Goal: Task Accomplishment & Management: Manage account settings

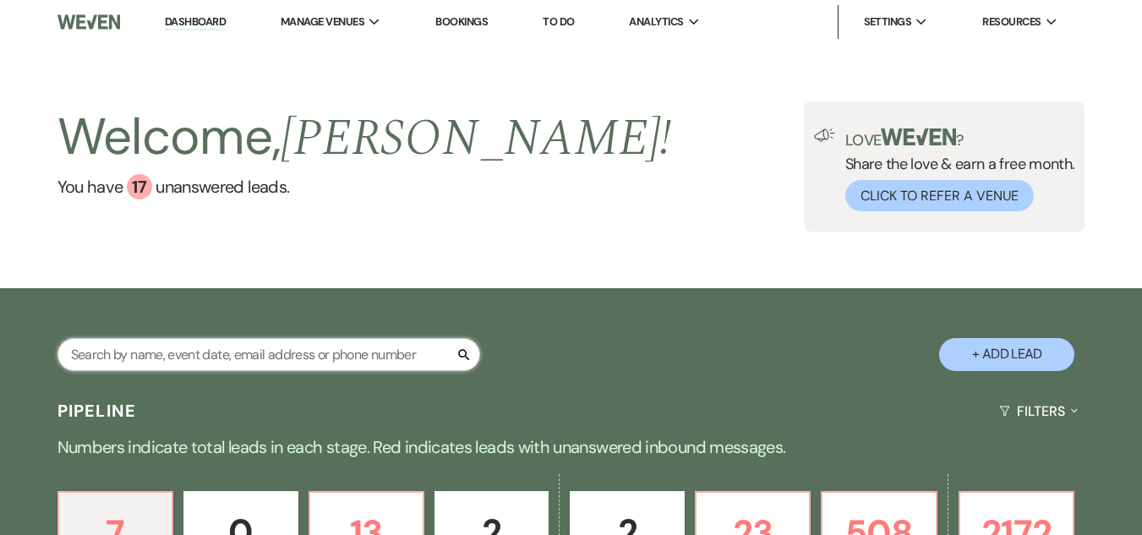
click at [259, 341] on input "text" at bounding box center [268, 354] width 423 height 33
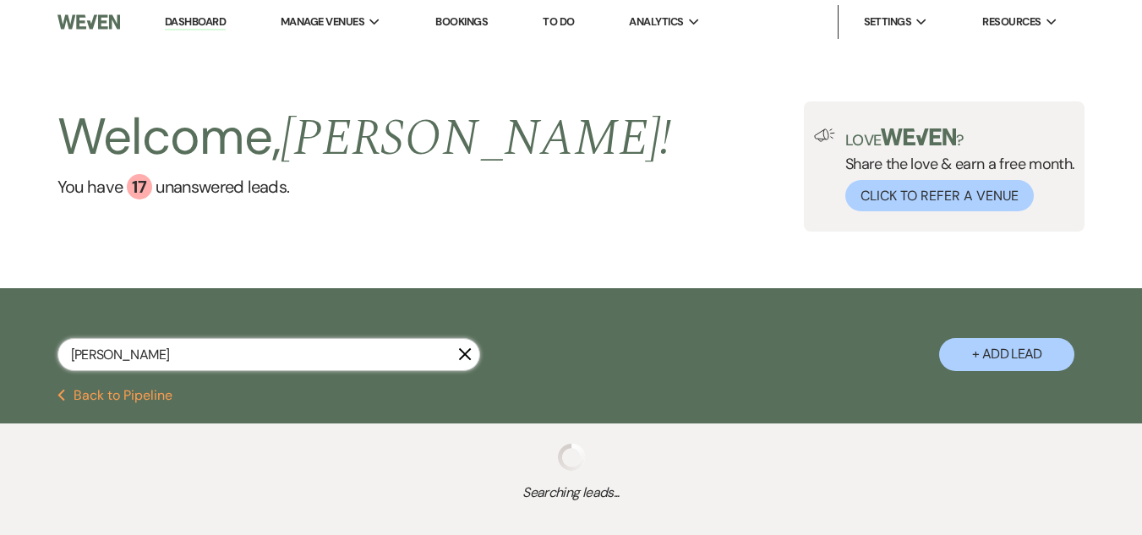
type input "[PERSON_NAME]"
select select "8"
select select "5"
select select "6"
select select "8"
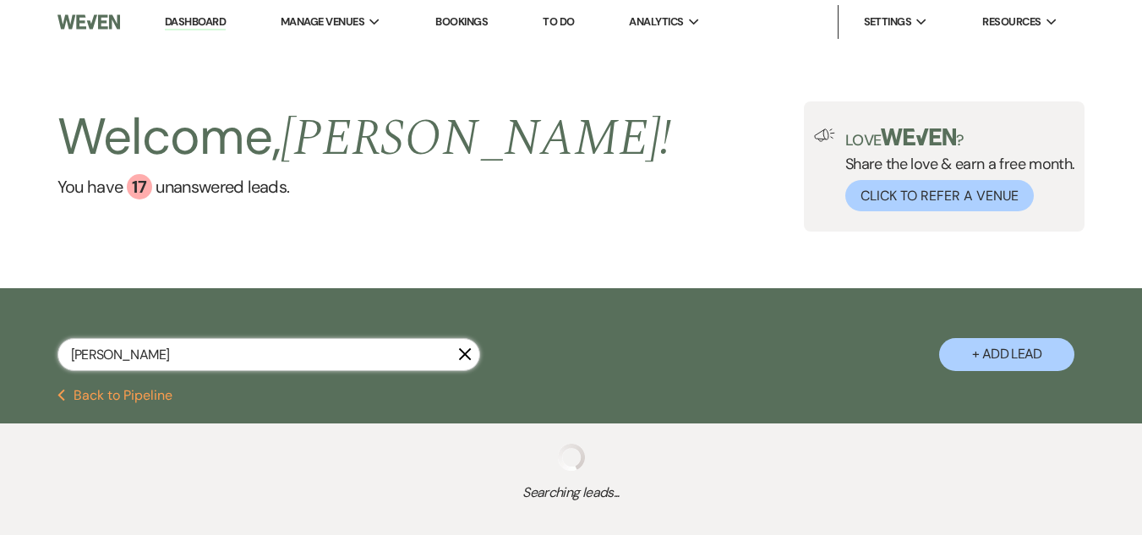
select select "5"
select select "8"
select select "1"
select select "8"
select select "5"
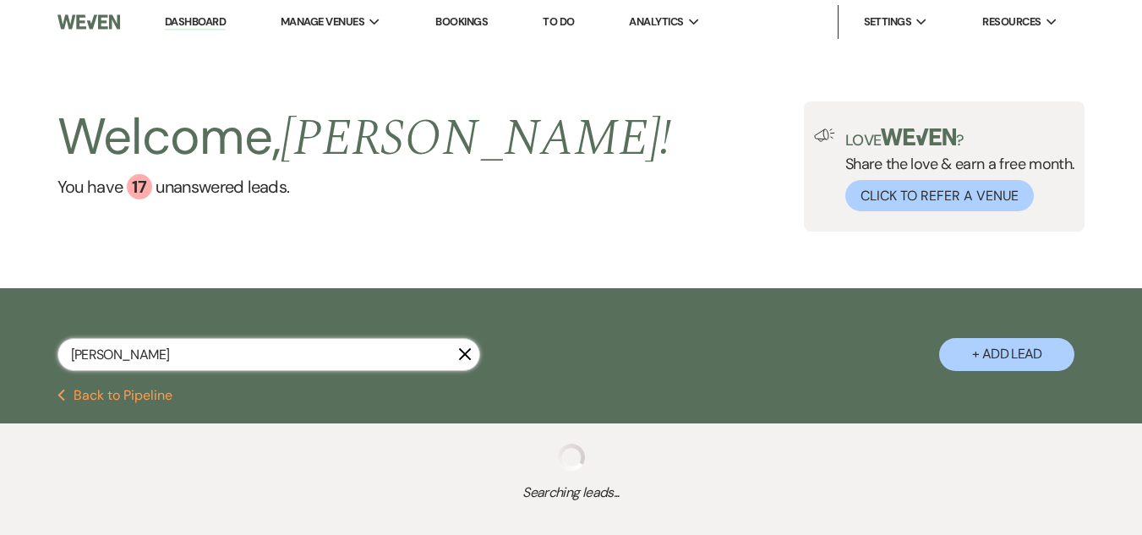
select select "8"
select select "6"
select select "8"
select select "5"
select select "8"
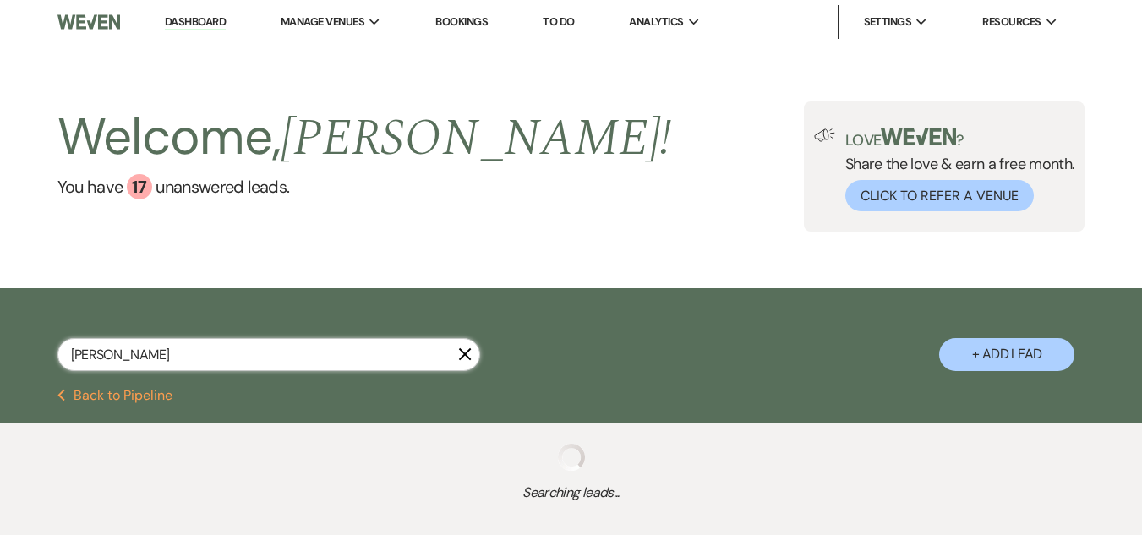
select select "5"
select select "8"
select select "5"
select select "8"
select select "6"
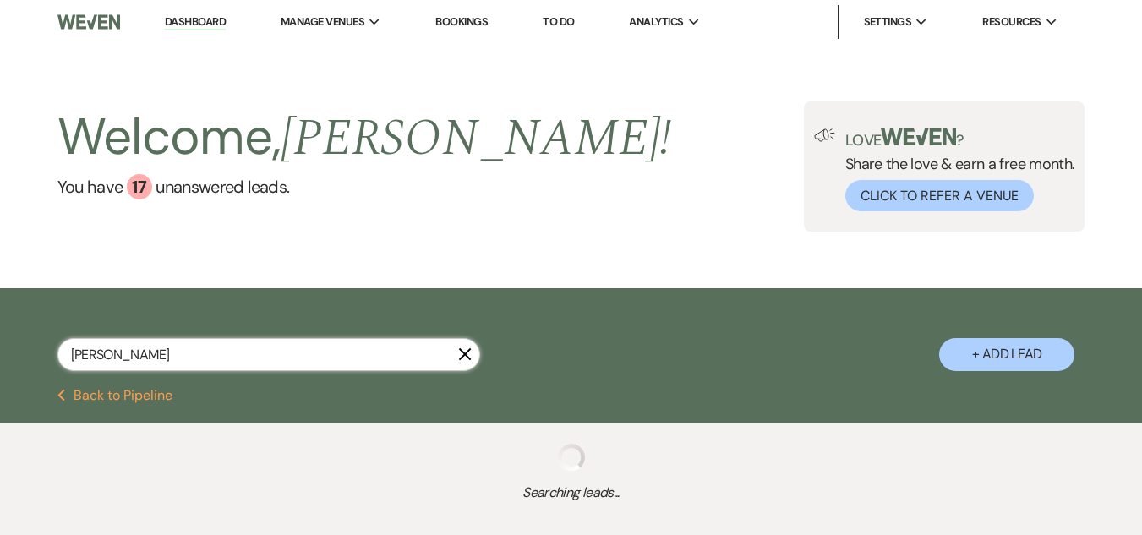
select select "8"
select select "5"
select select "8"
select select "5"
select select "8"
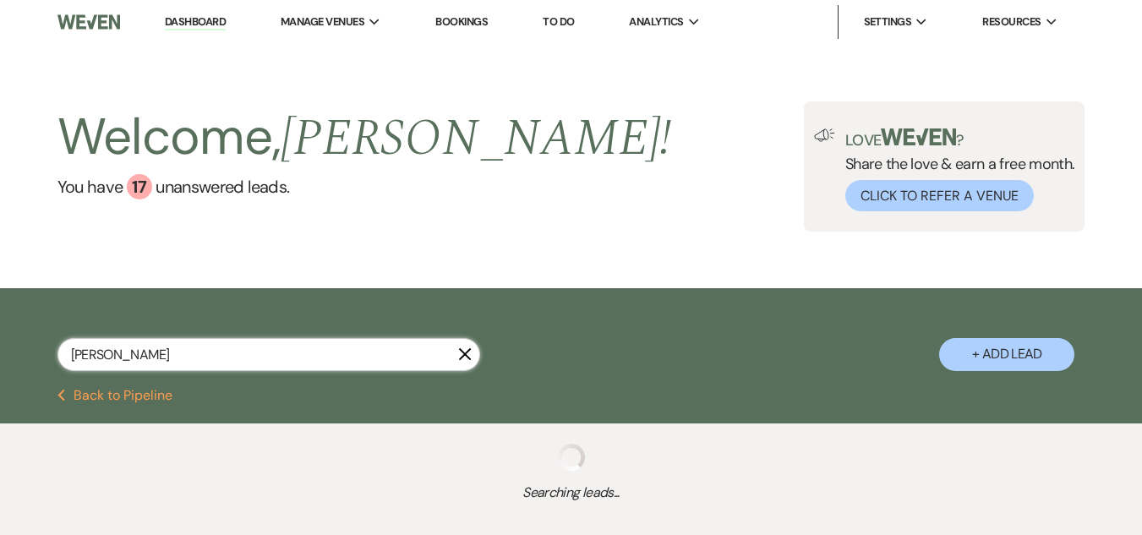
select select "5"
select select "8"
select select "5"
select select "8"
select select "5"
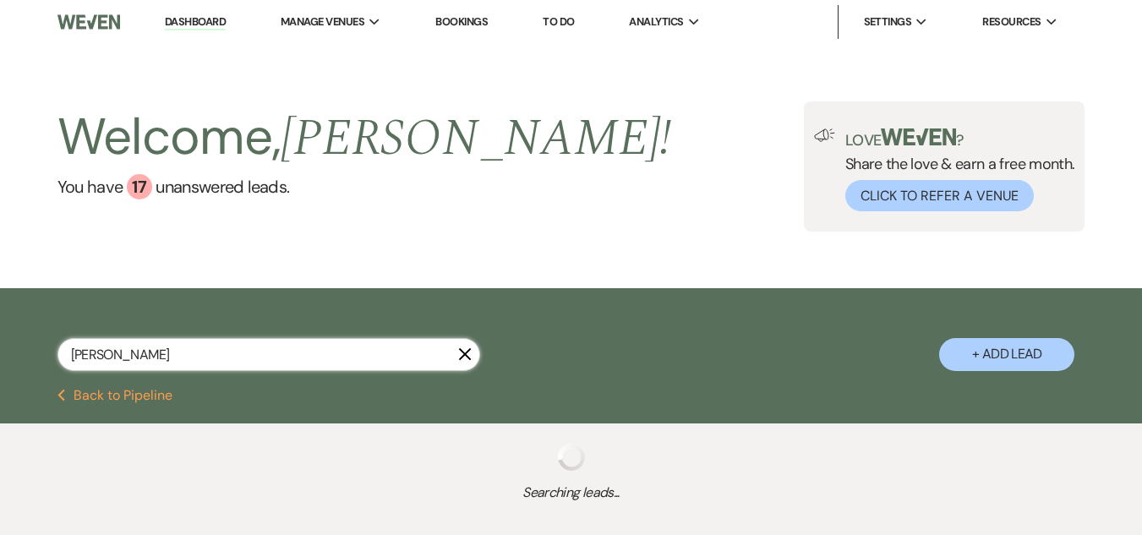
select select "8"
select select "5"
select select "8"
select select "6"
select select "8"
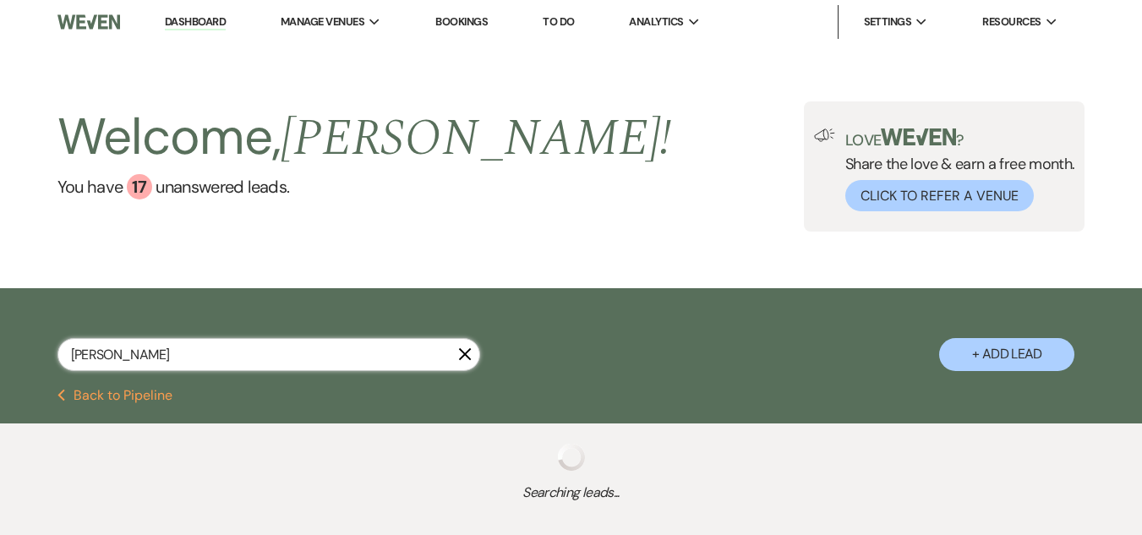
select select "5"
select select "8"
select select "1"
select select "8"
select select "5"
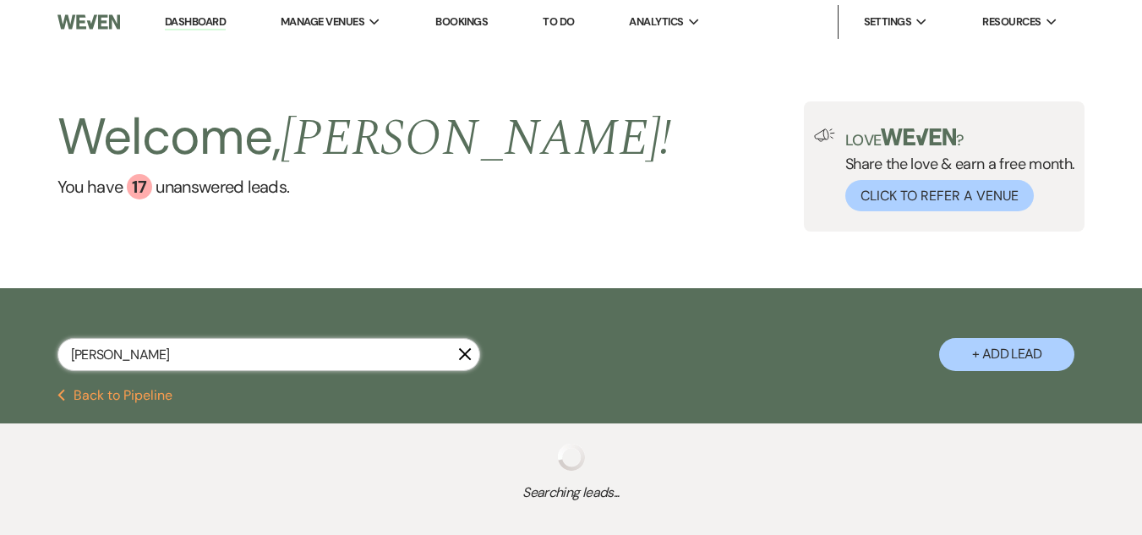
select select "8"
select select "5"
select select "8"
select select "5"
select select "8"
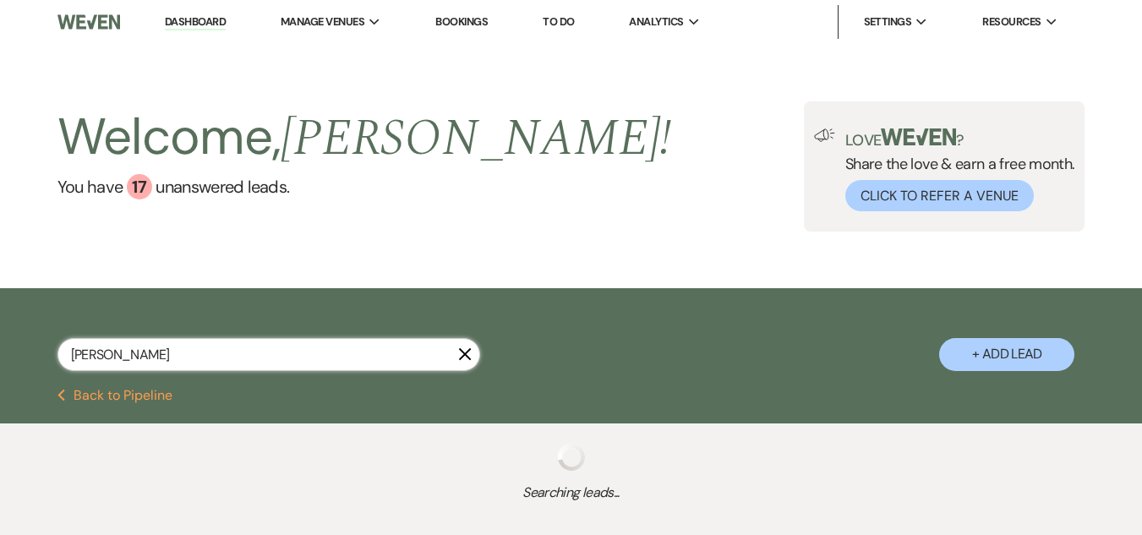
select select "1"
select select "8"
select select "5"
select select "8"
select select "6"
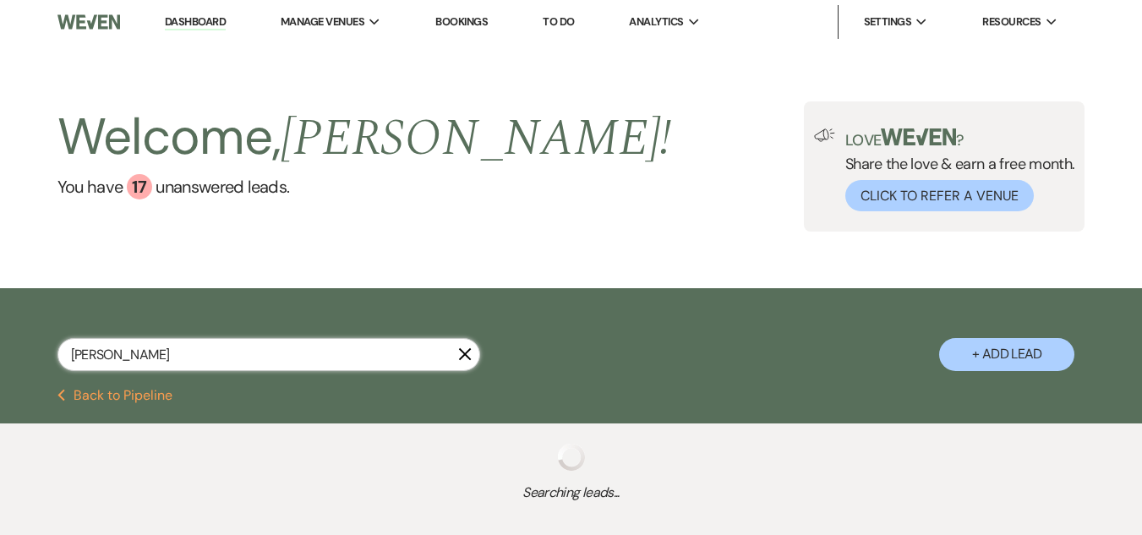
select select "8"
select select "5"
select select "8"
select select "5"
select select "8"
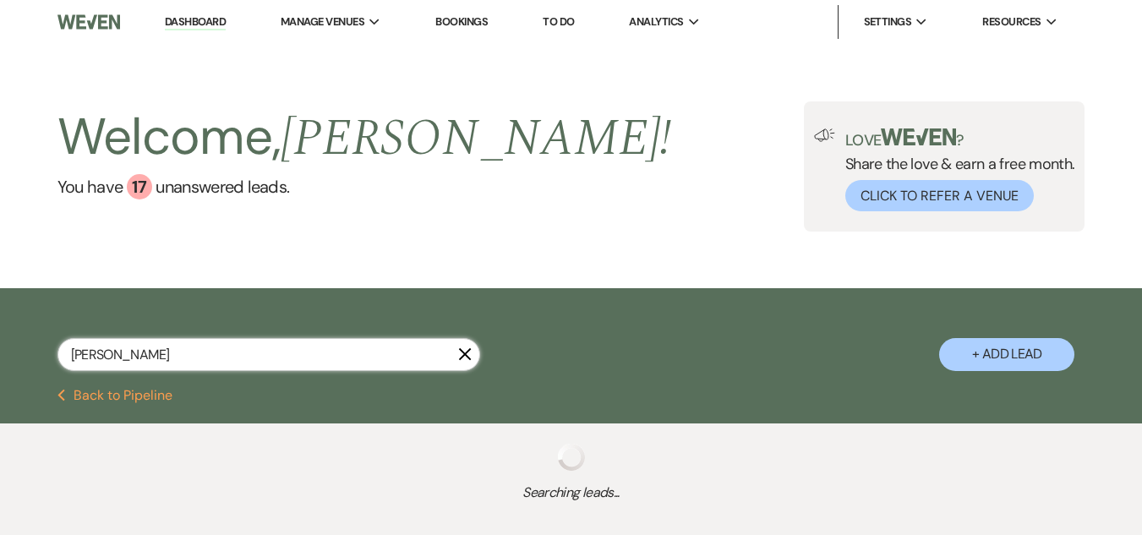
select select "1"
select select "8"
select select "5"
select select "8"
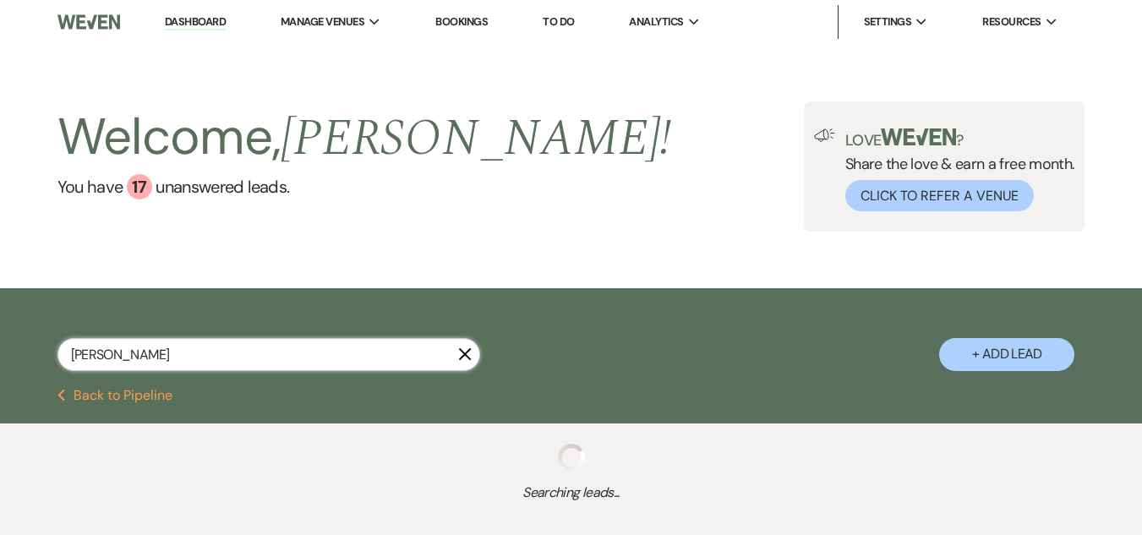
select select "1"
select select "8"
select select "1"
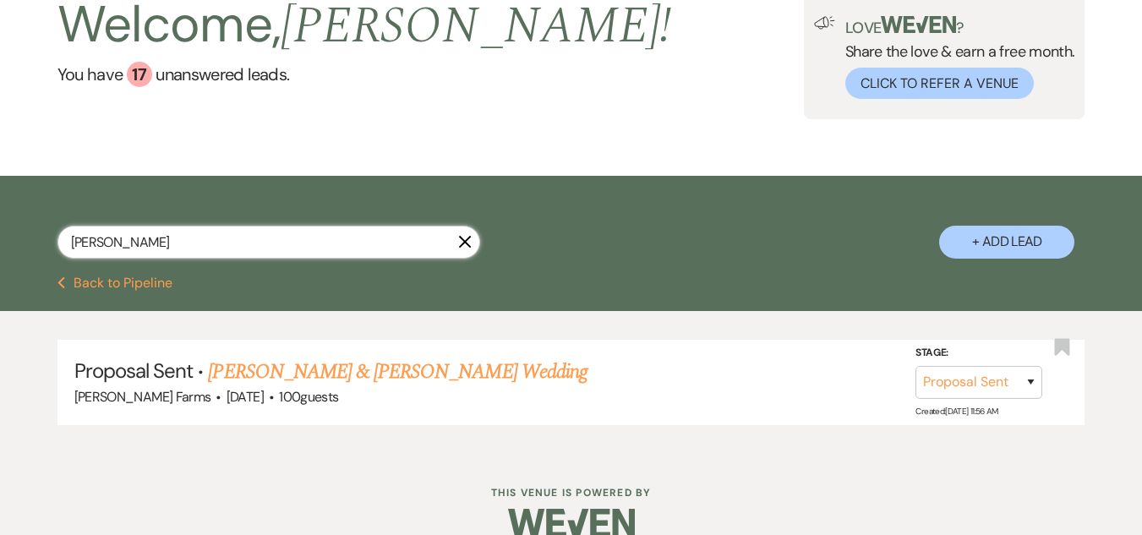
scroll to position [140, 0]
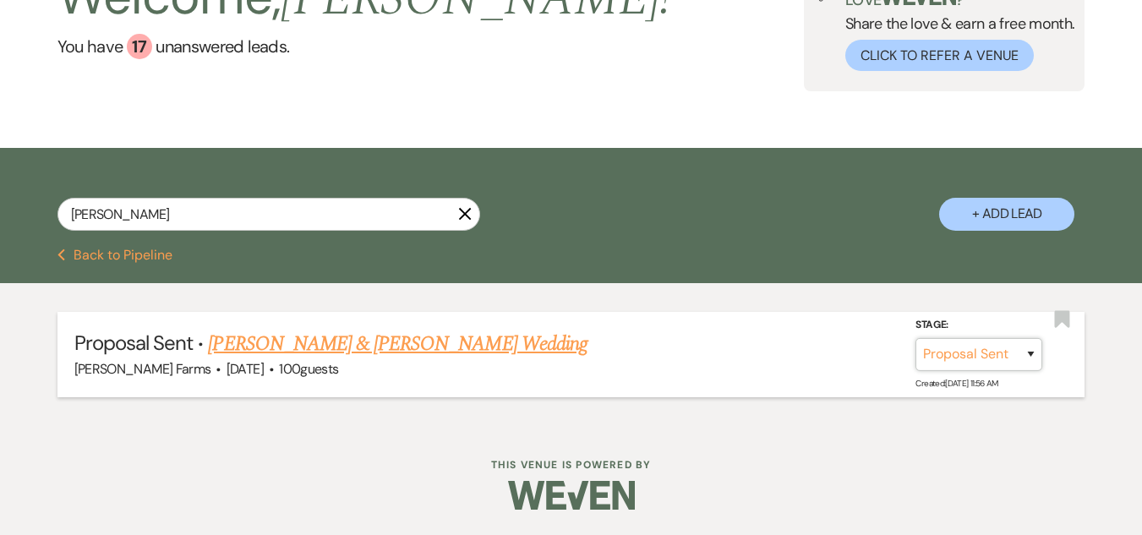
click at [997, 359] on select "Inquiry Follow Up Tour Requested Tour Confirmed Toured Proposal Sent Booked Lost" at bounding box center [978, 354] width 127 height 33
select select "7"
click at [915, 338] on select "Inquiry Follow Up Tour Requested Tour Confirmed Toured Proposal Sent Booked Lost" at bounding box center [978, 354] width 127 height 33
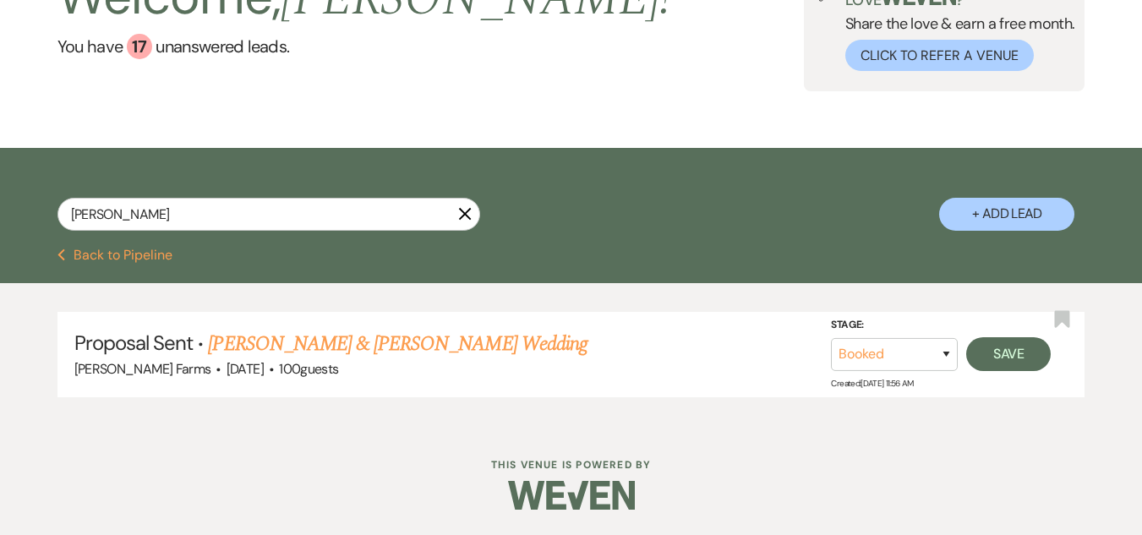
click at [436, 349] on link "[PERSON_NAME] & [PERSON_NAME] Wedding" at bounding box center [397, 344] width 379 height 30
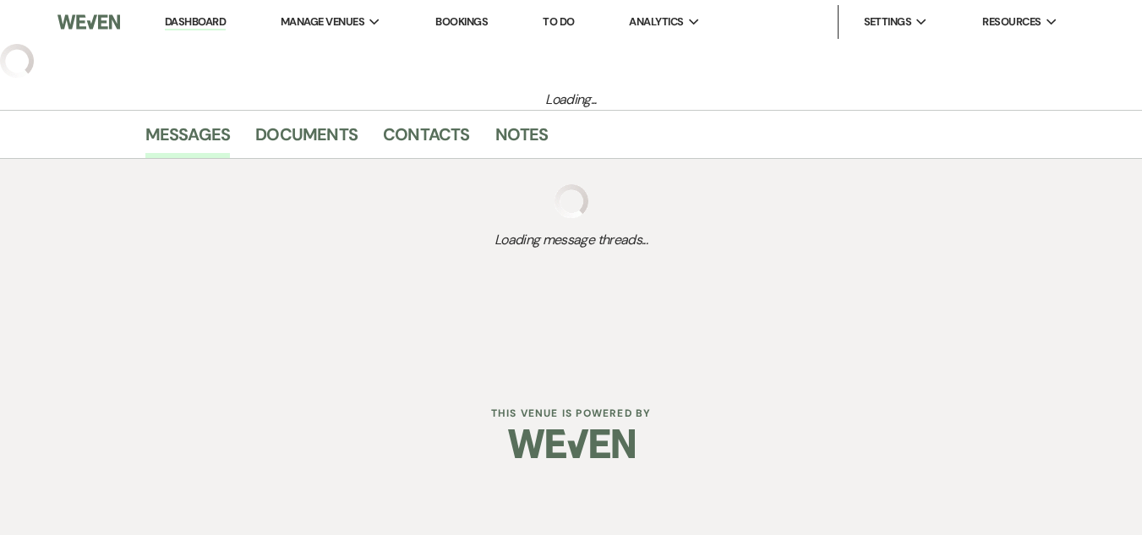
select select "6"
select select "5"
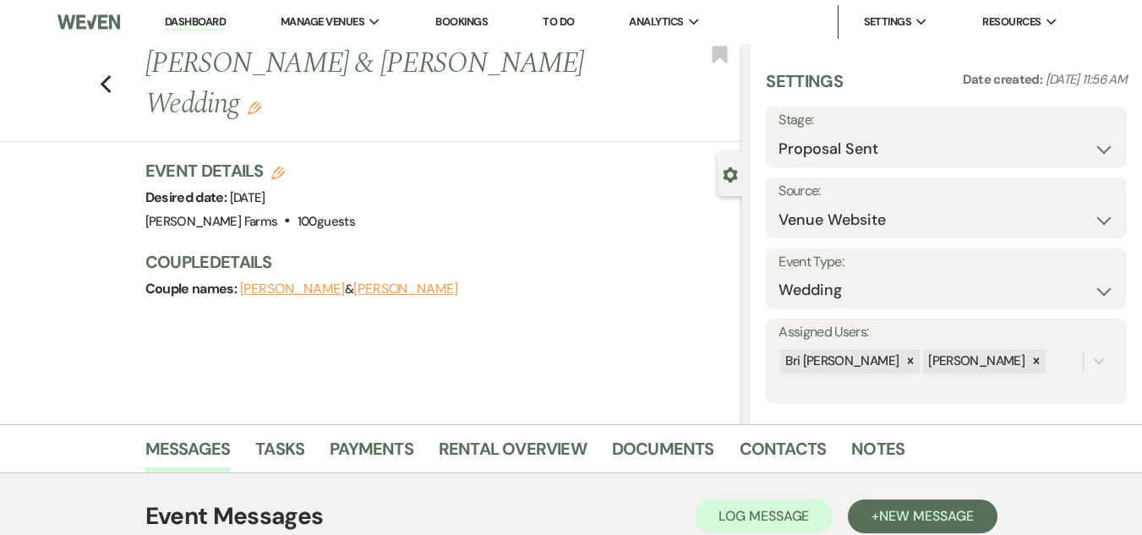
click at [261, 107] on use "button" at bounding box center [255, 108] width 14 height 14
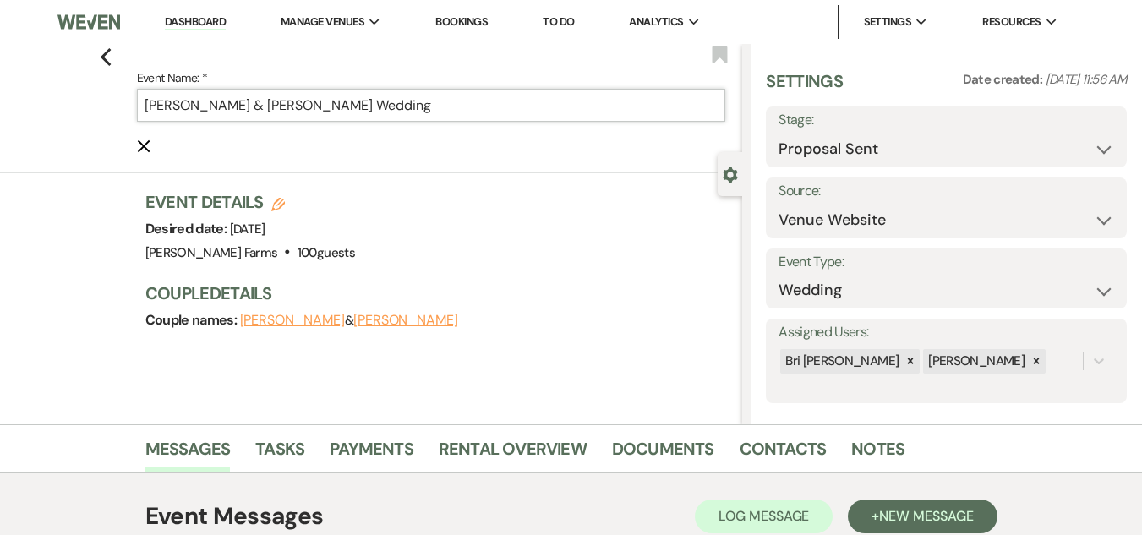
click at [150, 101] on input "[PERSON_NAME] & [PERSON_NAME] Wedding" at bounding box center [431, 105] width 589 height 33
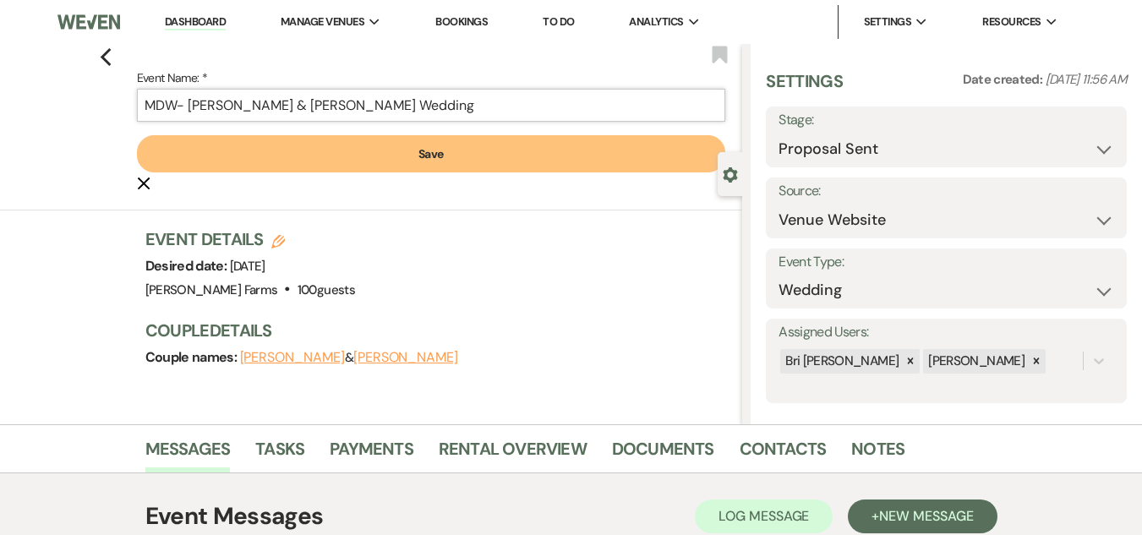
type input "MDW- [PERSON_NAME] & [PERSON_NAME] Wedding"
click at [428, 149] on button "Save" at bounding box center [431, 153] width 589 height 37
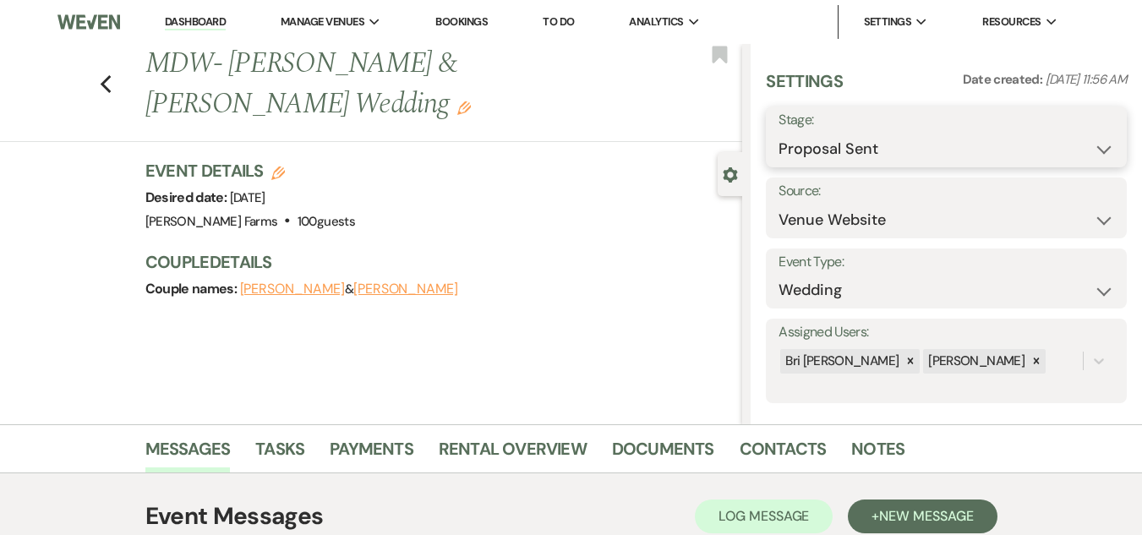
click at [883, 153] on select "Inquiry Follow Up Tour Requested Tour Confirmed Toured Proposal Sent Booked Lost" at bounding box center [946, 149] width 336 height 33
select select "7"
click at [778, 133] on select "Inquiry Follow Up Tour Requested Tour Confirmed Toured Proposal Sent Booked Lost" at bounding box center [946, 149] width 336 height 33
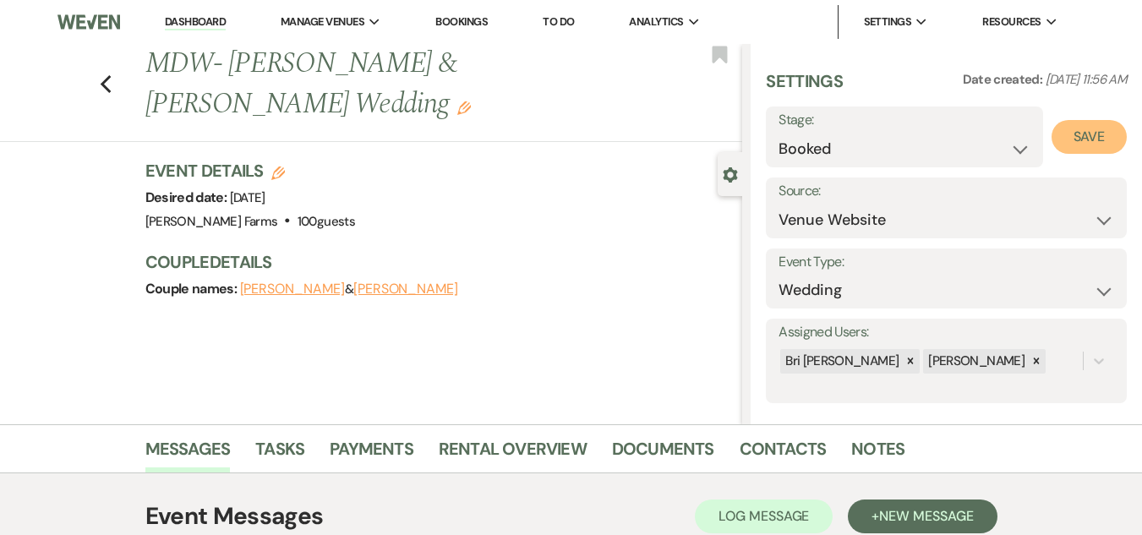
click at [1101, 139] on button "Save" at bounding box center [1089, 137] width 75 height 34
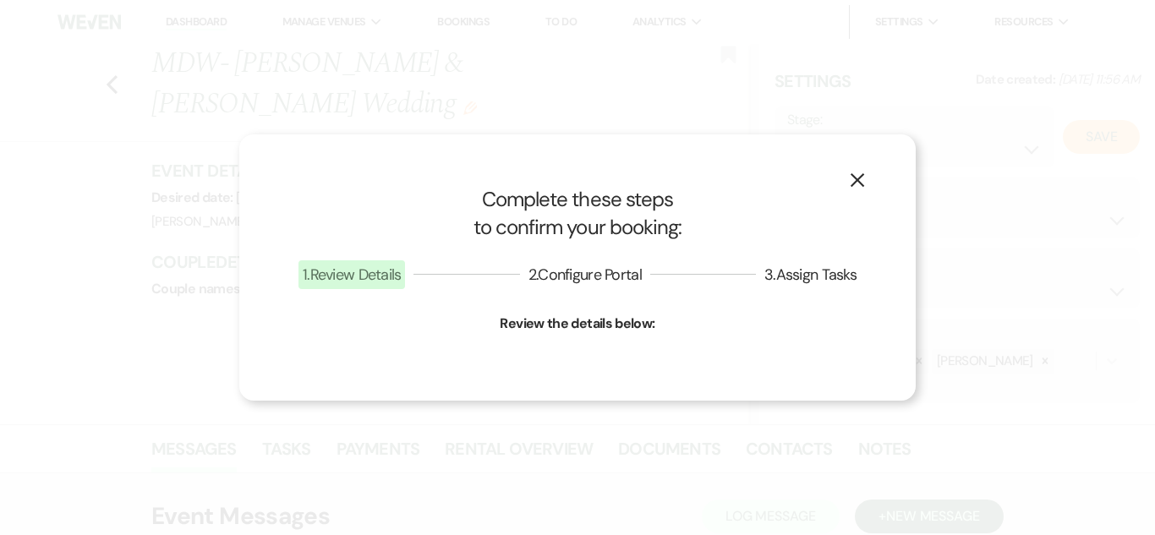
select select "1"
select select "674"
select select "false"
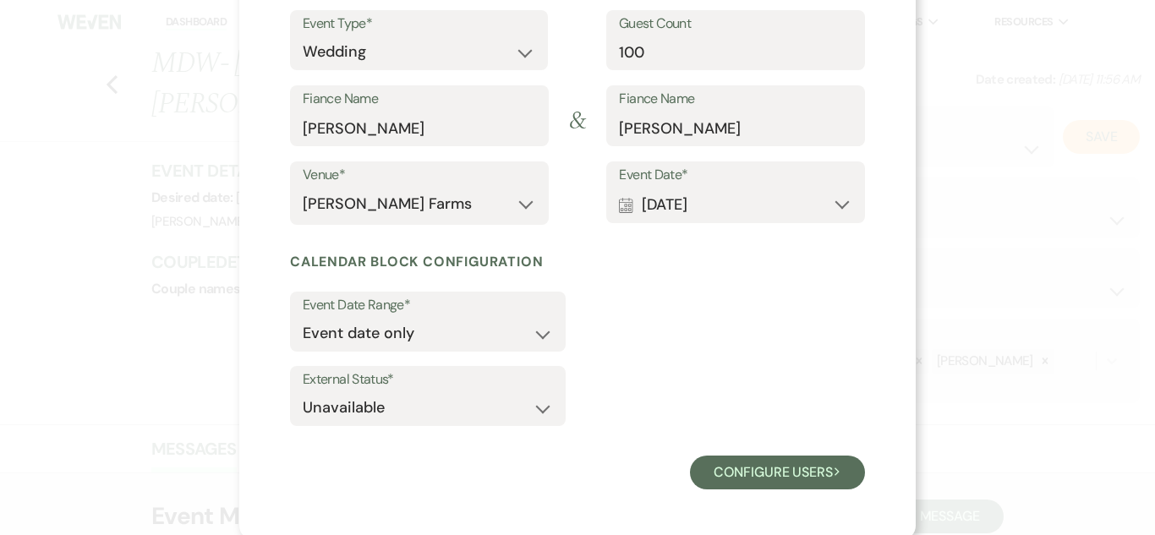
scroll to position [211, 0]
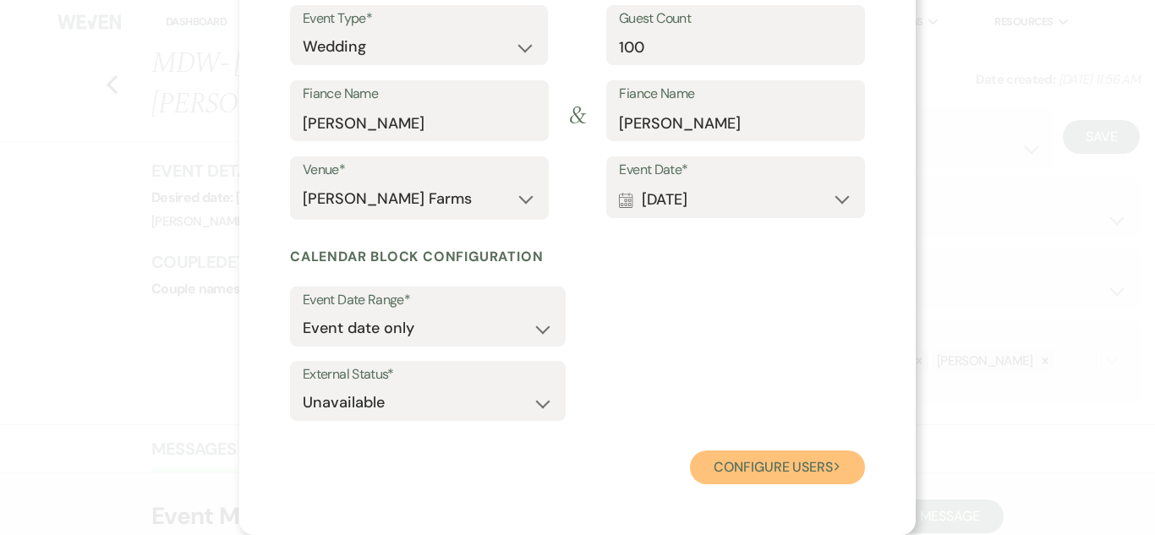
click at [767, 470] on button "Configure users Next" at bounding box center [777, 468] width 175 height 34
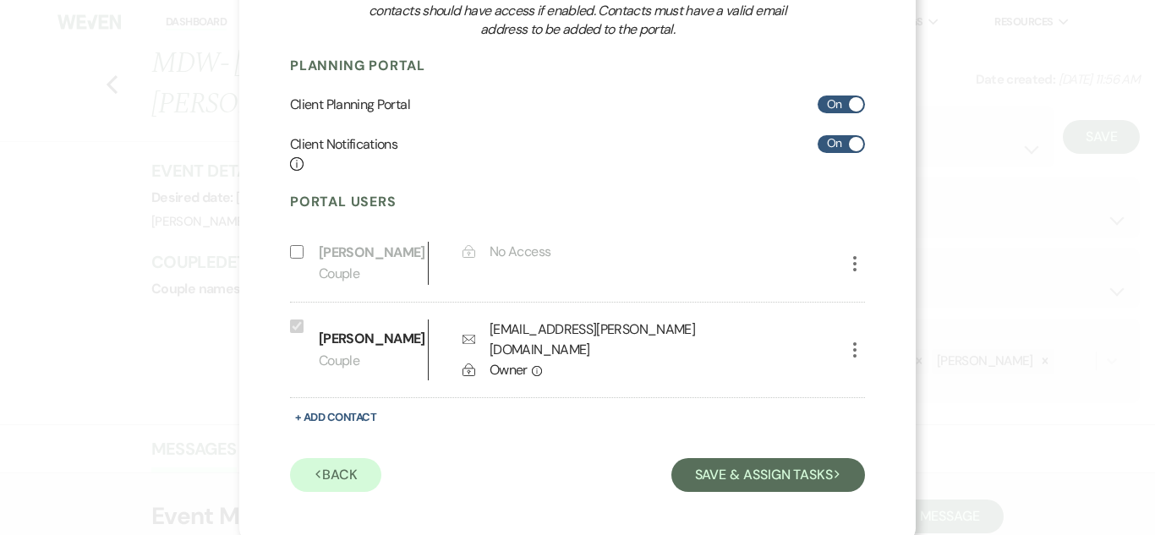
scroll to position [245, 0]
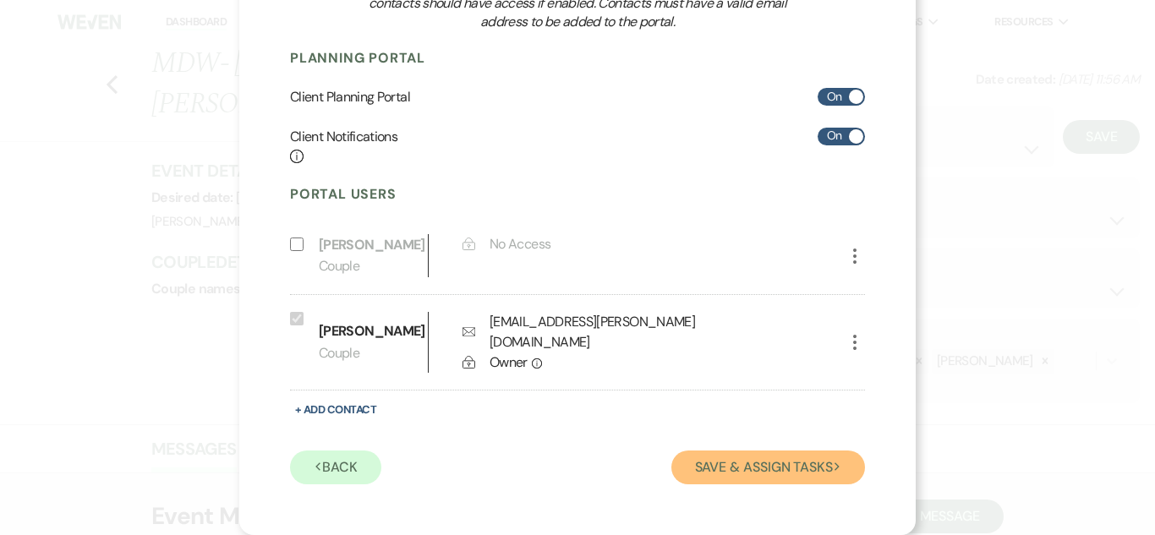
click at [737, 469] on button "Save & Assign Tasks Next" at bounding box center [768, 468] width 194 height 34
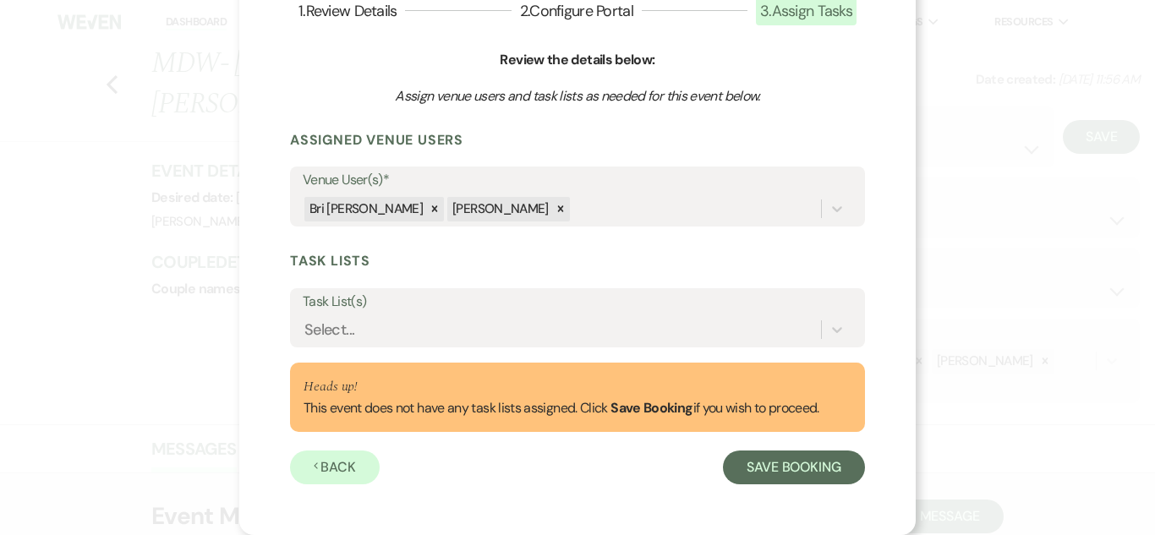
scroll to position [129, 0]
click at [551, 344] on div "Select..." at bounding box center [562, 330] width 518 height 30
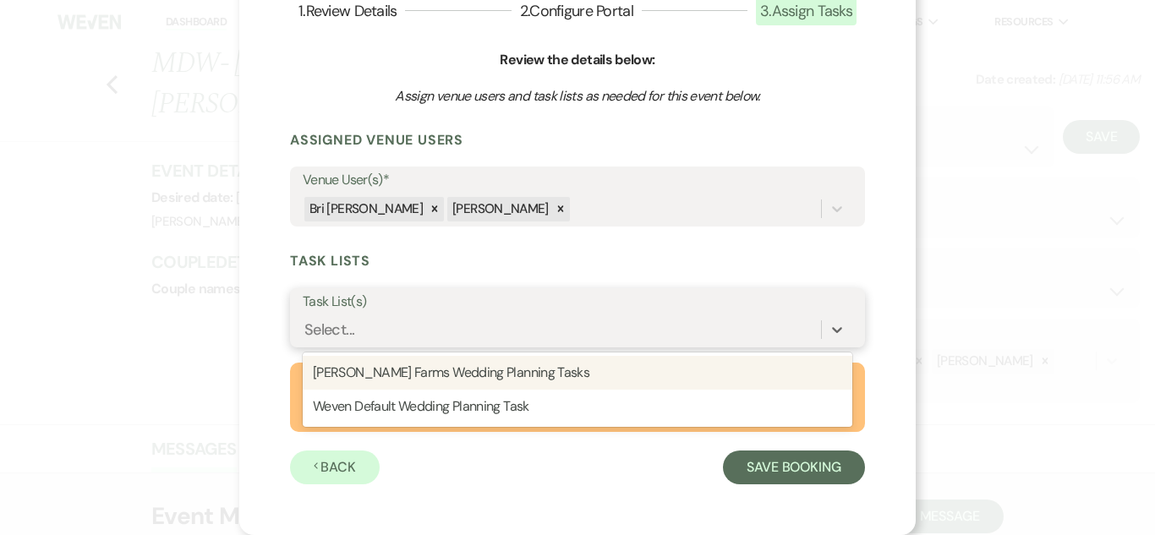
click at [551, 322] on div "Select..." at bounding box center [562, 330] width 518 height 30
click at [525, 373] on div "[PERSON_NAME] Farms Wedding Planning Tasks" at bounding box center [577, 373] width 549 height 34
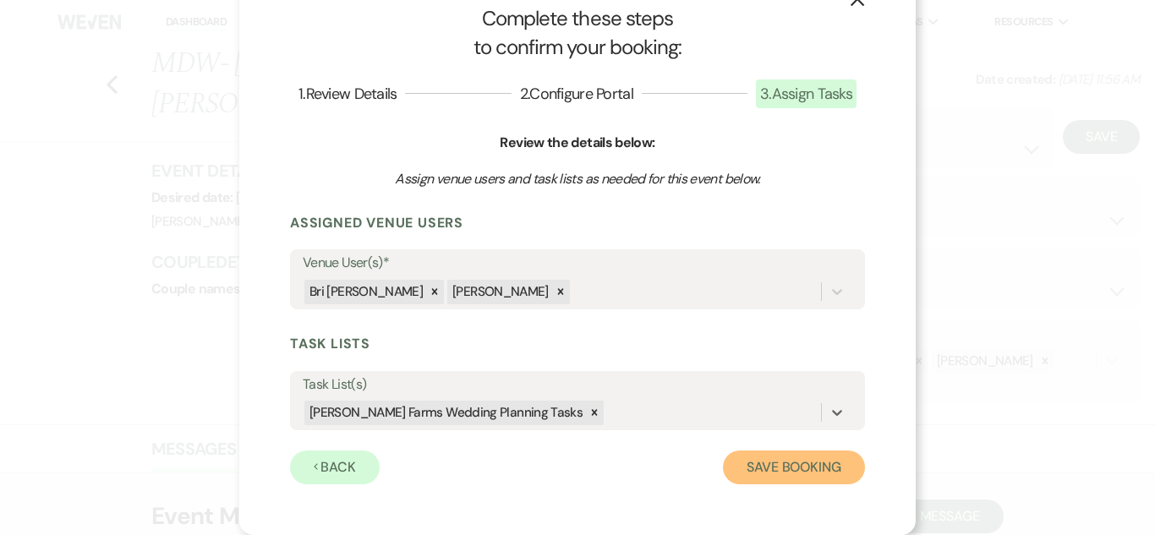
click at [778, 470] on button "Save Booking" at bounding box center [794, 468] width 142 height 34
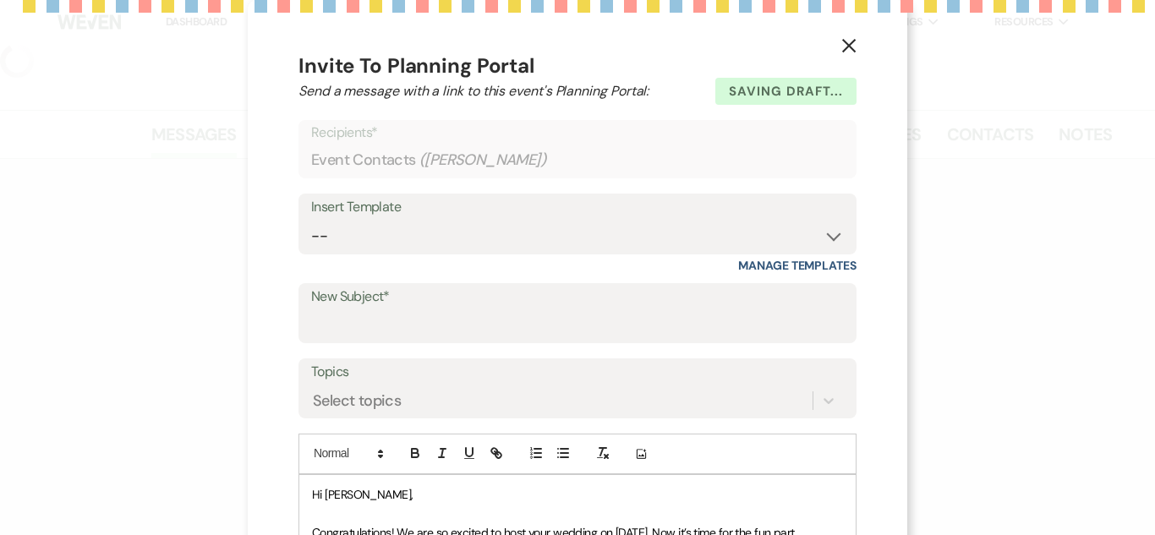
select select "5"
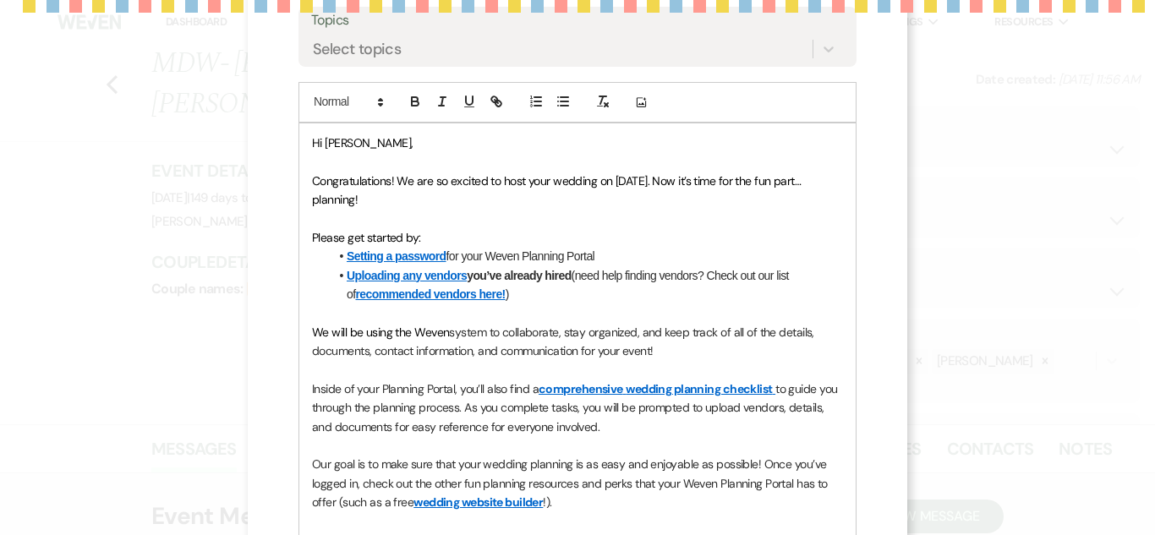
scroll to position [358, 0]
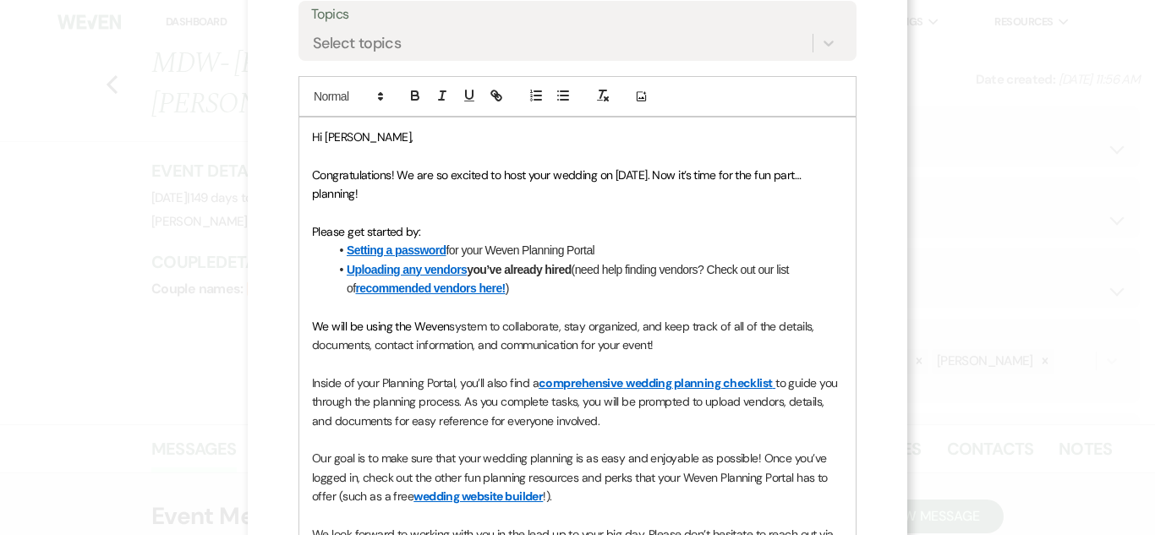
click at [352, 136] on span "Hi [PERSON_NAME]," at bounding box center [362, 136] width 101 height 15
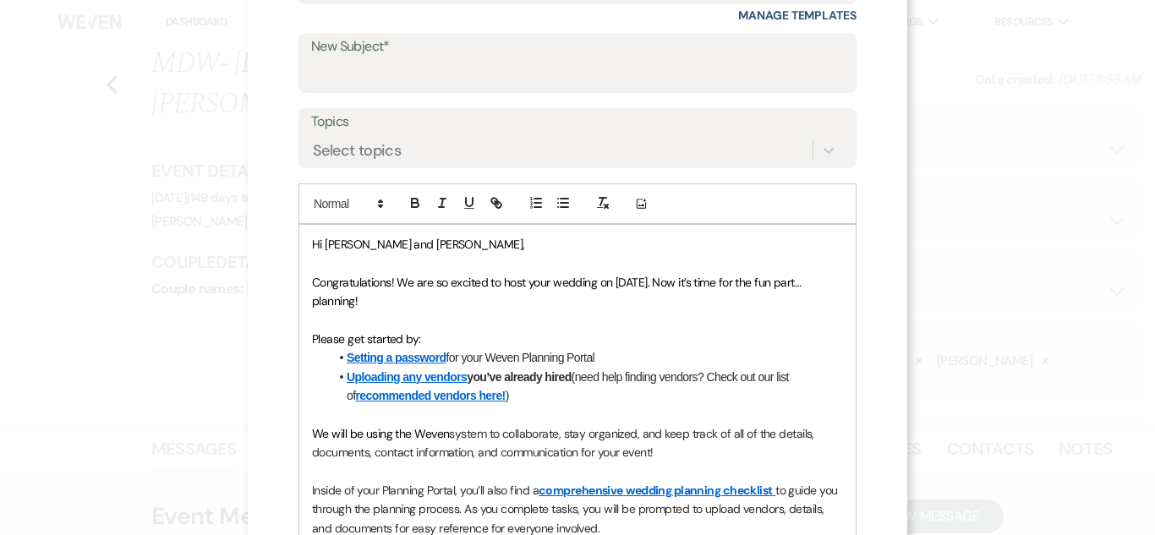
scroll to position [139, 0]
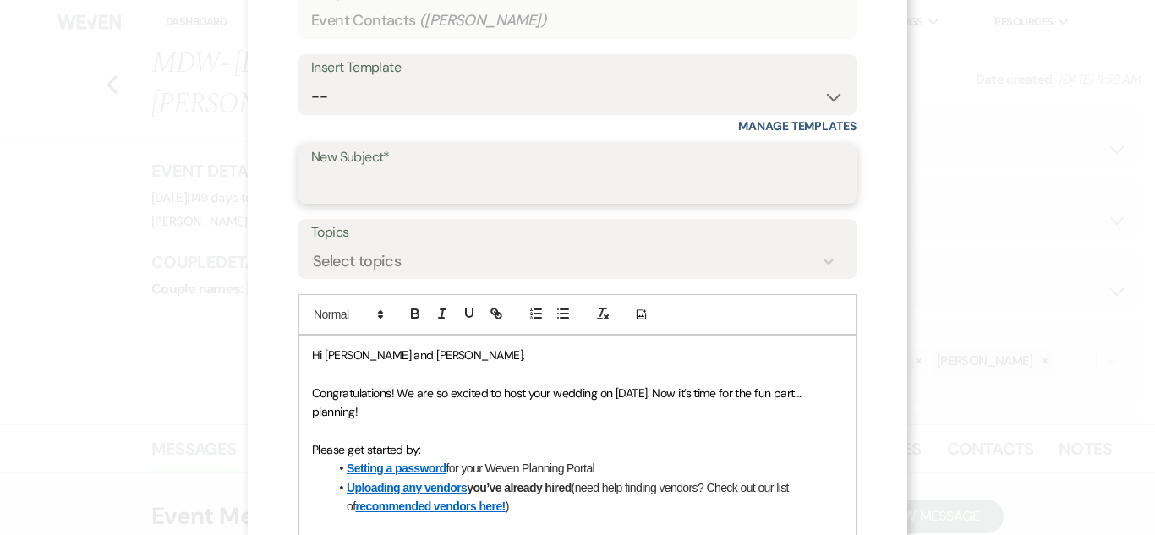
click at [407, 173] on input "New Subject*" at bounding box center [577, 185] width 533 height 33
type input "You Are Officially Booked At [PERSON_NAME] Farms!"
click at [870, 271] on div "X Invite To Planning Portal Send a message with a link to this event's Planning…" at bounding box center [577, 452] width 659 height 1182
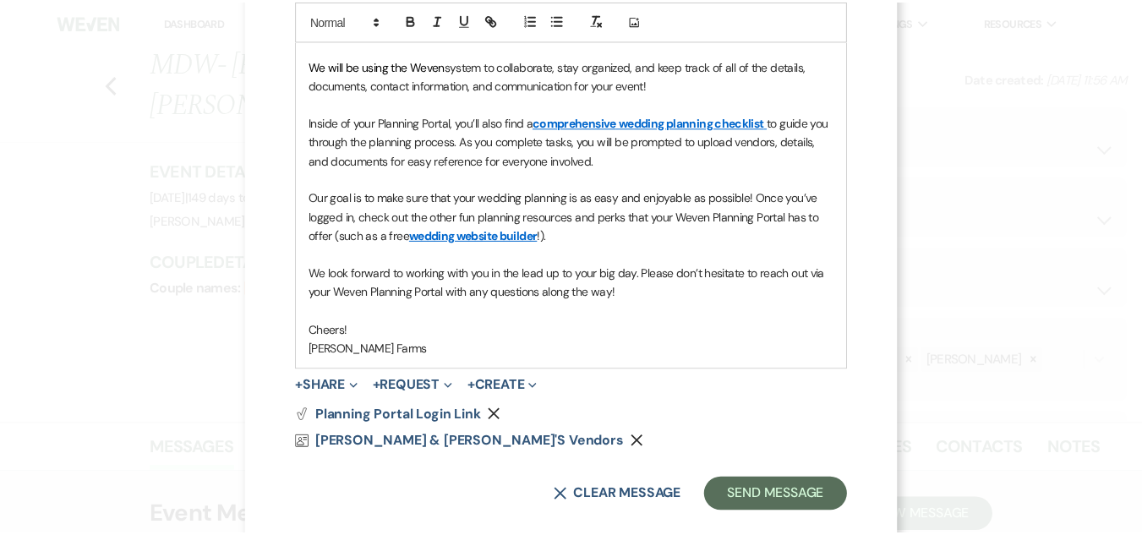
scroll to position [647, 0]
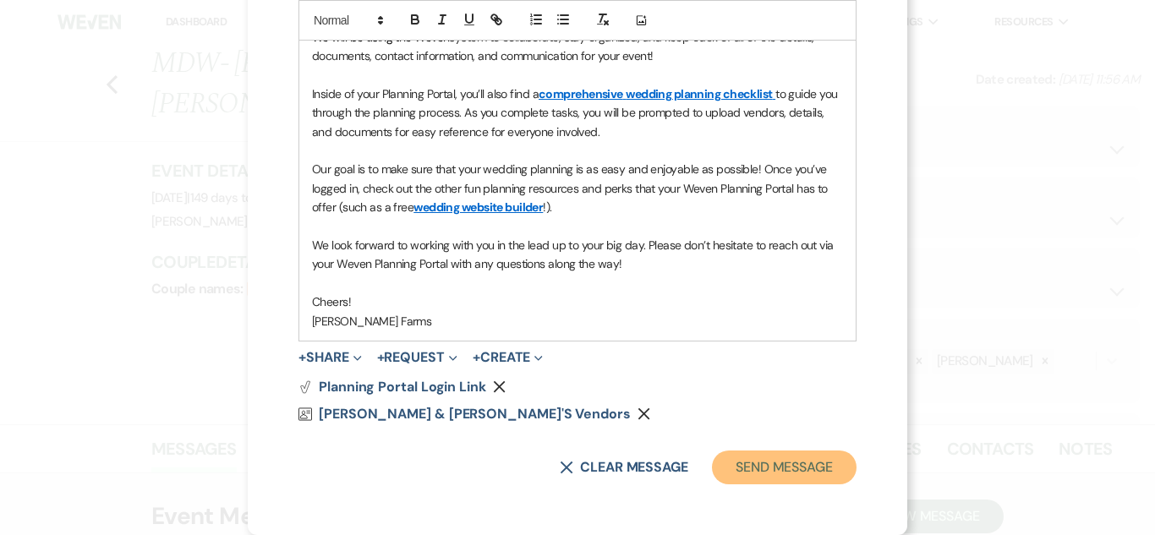
click at [766, 464] on button "Send Message" at bounding box center [784, 468] width 145 height 34
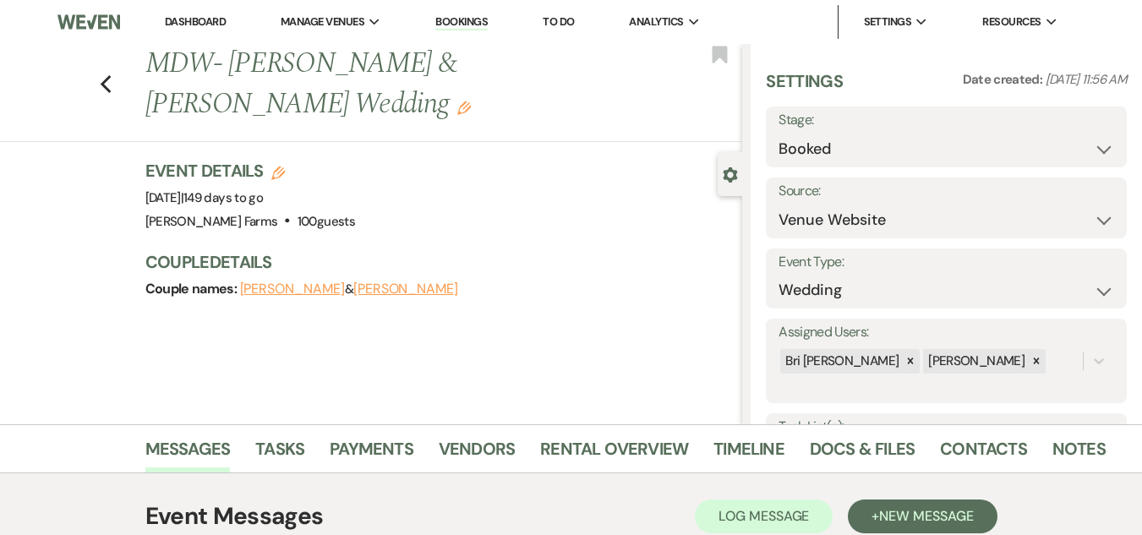
click at [496, 333] on div "Previous MDW- [PERSON_NAME] & [PERSON_NAME] Wedding Edit Bookmark Gear Settings…" at bounding box center [371, 234] width 742 height 380
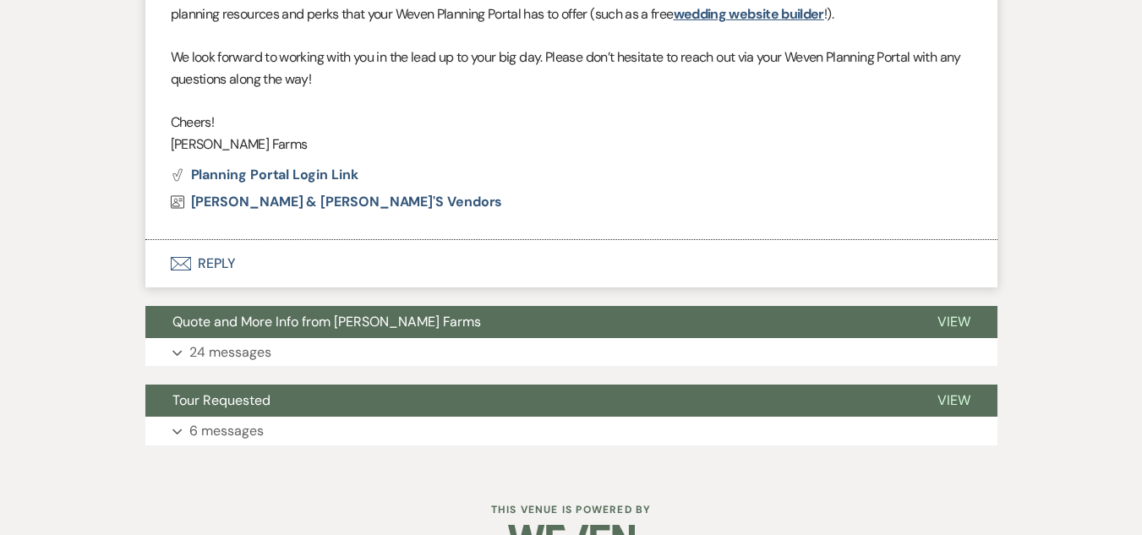
scroll to position [1161, 0]
